Goal: Manage account settings

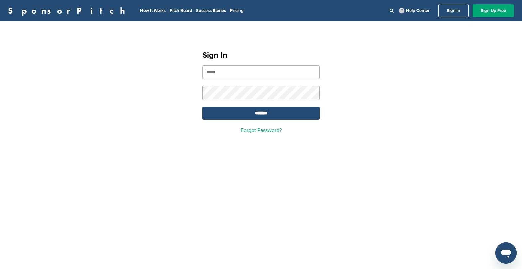
click at [244, 75] on input "email" at bounding box center [260, 72] width 117 height 14
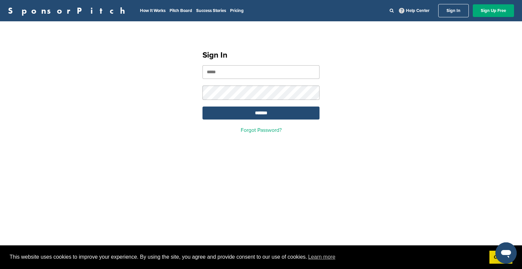
type input "**********"
click at [265, 116] on input "*******" at bounding box center [260, 112] width 117 height 13
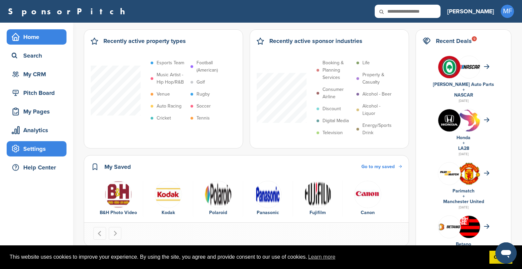
click at [35, 148] on div "Settings" at bounding box center [38, 149] width 57 height 12
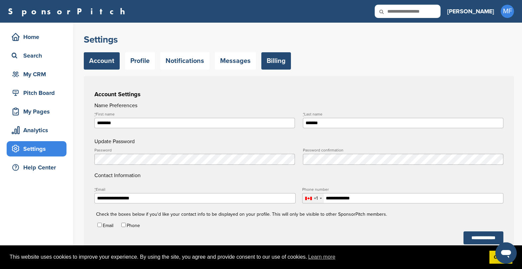
click at [269, 65] on link "Billing" at bounding box center [276, 60] width 30 height 17
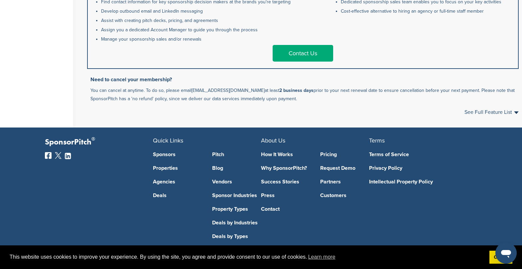
scroll to position [452, 0]
click at [107, 91] on p "You can cancel at anytime. To do so, please email support@sponsorpitch.com at l…" at bounding box center [304, 94] width 428 height 17
click at [107, 91] on p "You can cancel at anytime. To do so, please email [EMAIL_ADDRESS][DOMAIN_NAME] …" at bounding box center [304, 94] width 428 height 17
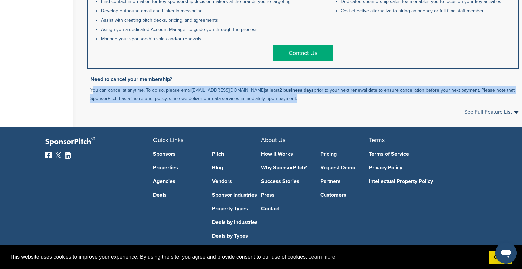
click at [226, 90] on link "[EMAIL_ADDRESS][DOMAIN_NAME]" at bounding box center [227, 90] width 73 height 6
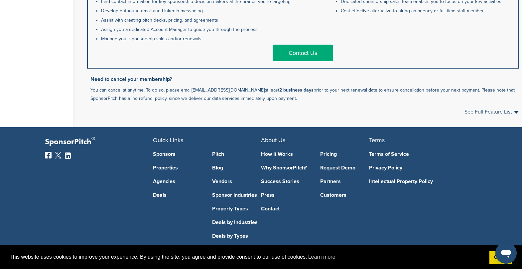
click at [201, 97] on p "You can cancel at anytime. To do so, please email [EMAIL_ADDRESS][DOMAIN_NAME] …" at bounding box center [304, 94] width 428 height 17
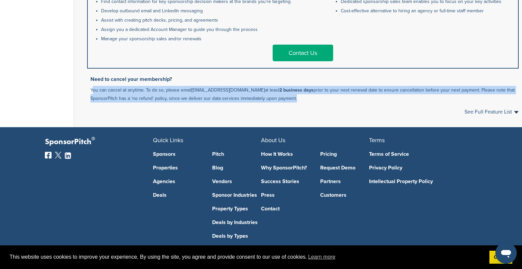
click at [328, 109] on div "See Full Feature List Close" at bounding box center [302, 111] width 431 height 5
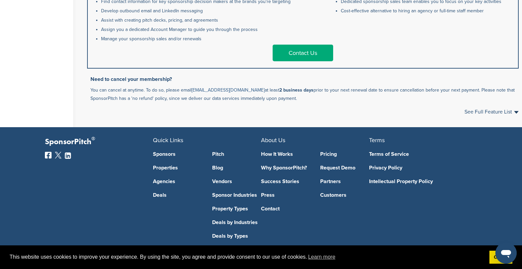
click at [207, 89] on link "[EMAIL_ADDRESS][DOMAIN_NAME]" at bounding box center [227, 90] width 73 height 6
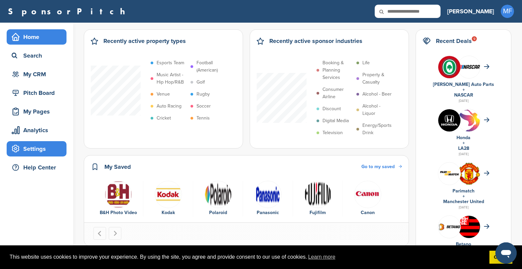
click at [34, 153] on div "Settings" at bounding box center [38, 149] width 57 height 12
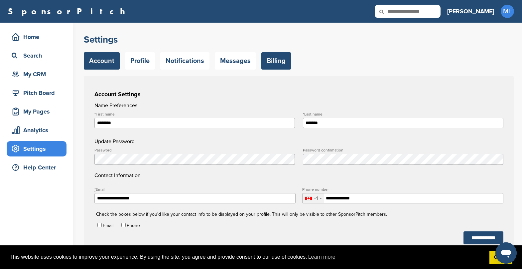
click at [263, 54] on link "Billing" at bounding box center [276, 60] width 30 height 17
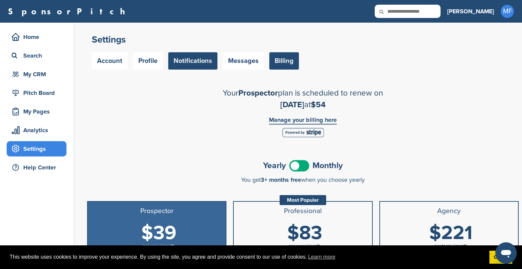
click at [200, 57] on link "Notifications" at bounding box center [192, 60] width 49 height 17
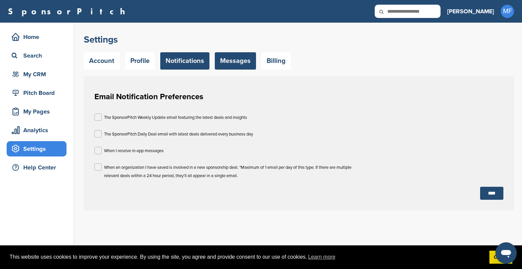
click at [242, 62] on link "Messages" at bounding box center [235, 60] width 41 height 17
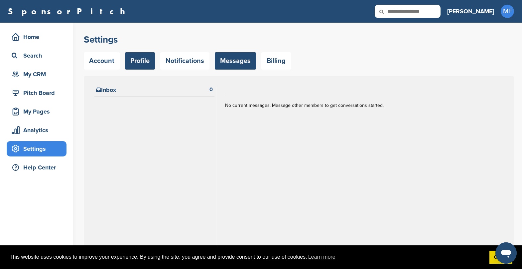
click at [142, 55] on link "Profile" at bounding box center [140, 60] width 30 height 17
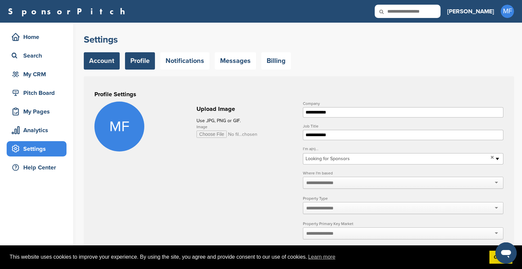
click at [105, 61] on link "Account" at bounding box center [102, 60] width 36 height 17
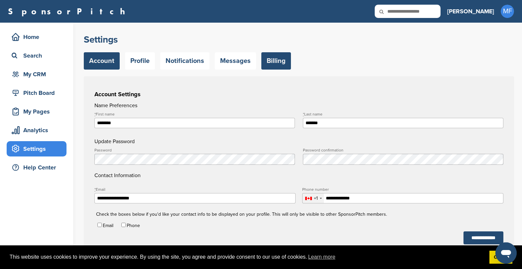
click at [272, 55] on link "Billing" at bounding box center [276, 60] width 30 height 17
